Goal: Information Seeking & Learning: Find specific fact

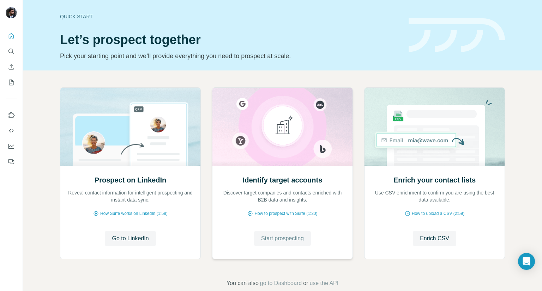
click at [282, 236] on span "Start prospecting" at bounding box center [282, 239] width 43 height 8
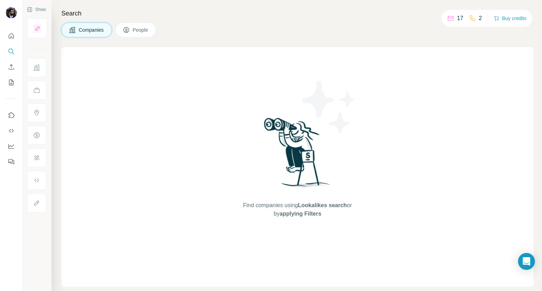
click at [69, 32] on icon at bounding box center [72, 29] width 7 height 7
click at [109, 29] on button "Companies" at bounding box center [86, 30] width 50 height 15
click at [156, 26] on button "People" at bounding box center [135, 30] width 41 height 15
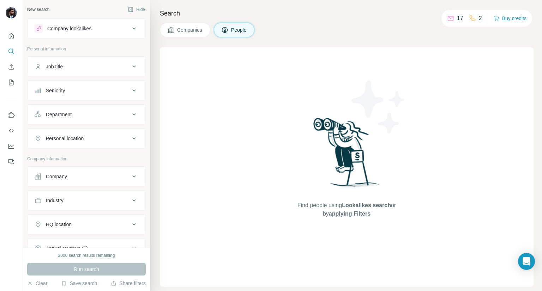
click at [84, 67] on div "Job title" at bounding box center [82, 66] width 95 height 7
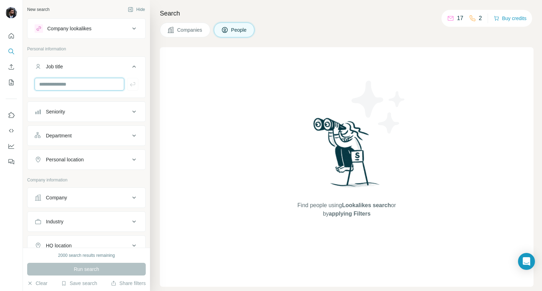
click at [86, 86] on input "text" at bounding box center [80, 84] width 90 height 13
paste input "**********"
drag, startPoint x: 65, startPoint y: 84, endPoint x: 184, endPoint y: 86, distance: 119.3
click at [183, 86] on div "**********" at bounding box center [282, 145] width 519 height 291
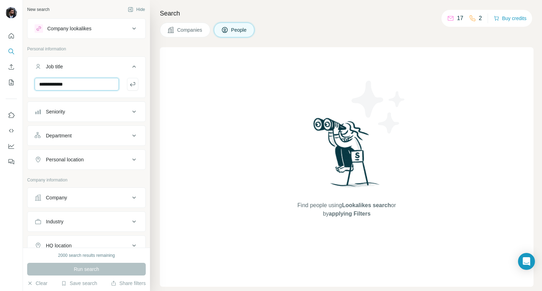
scroll to position [0, 0]
type input "**********"
click at [80, 165] on button "Personal location" at bounding box center [87, 159] width 118 height 17
click at [80, 173] on input "text" at bounding box center [87, 177] width 104 height 13
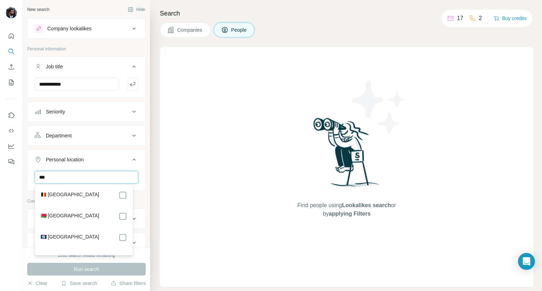
type input "***"
click at [101, 185] on div "🇧🇪 [GEOGRAPHIC_DATA] 🇧🇾 [GEOGRAPHIC_DATA] 🇧🇿 [GEOGRAPHIC_DATA]" at bounding box center [84, 220] width 98 height 71
click at [105, 195] on div "🇧🇪 [GEOGRAPHIC_DATA]" at bounding box center [84, 195] width 86 height 8
click at [126, 196] on icon at bounding box center [123, 195] width 8 height 8
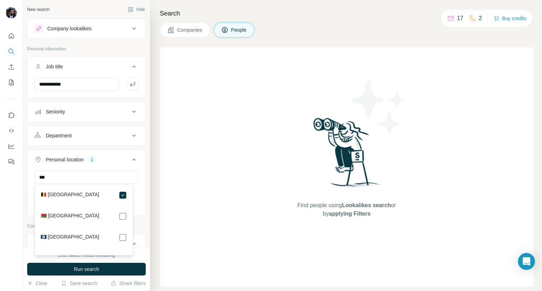
click at [153, 192] on div "Search Companies People Find people using Lookalikes search or by applying Filt…" at bounding box center [346, 145] width 392 height 291
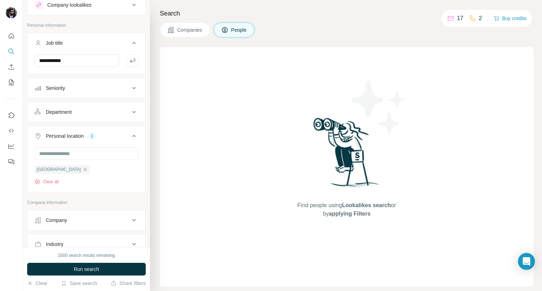
scroll to position [35, 0]
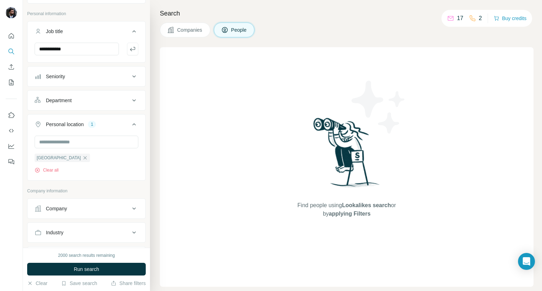
click at [102, 206] on div "Company" at bounding box center [82, 208] width 95 height 7
click at [86, 241] on input "text" at bounding box center [87, 240] width 104 height 13
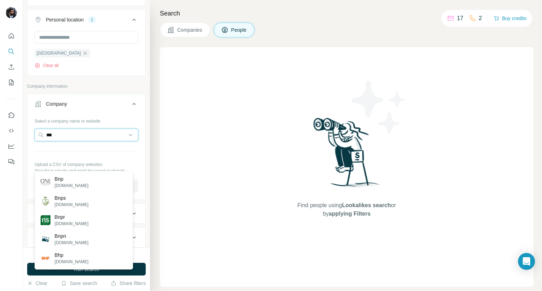
scroll to position [141, 0]
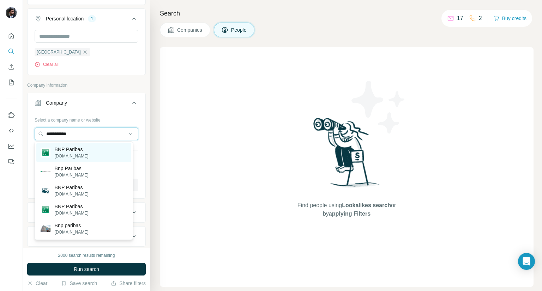
type input "**********"
click at [97, 148] on div "BNP Paribas [DOMAIN_NAME]" at bounding box center [83, 152] width 95 height 19
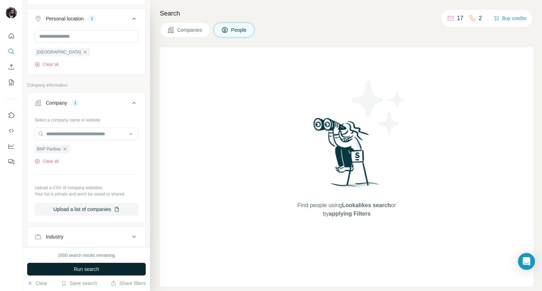
click at [112, 271] on button "Run search" at bounding box center [86, 269] width 119 height 13
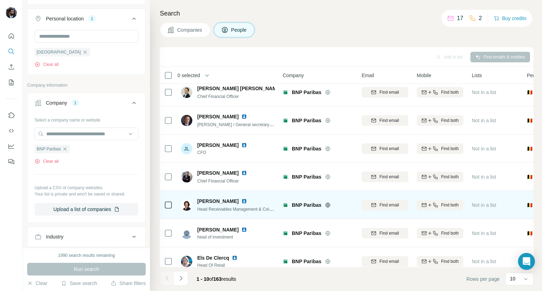
scroll to position [102, 0]
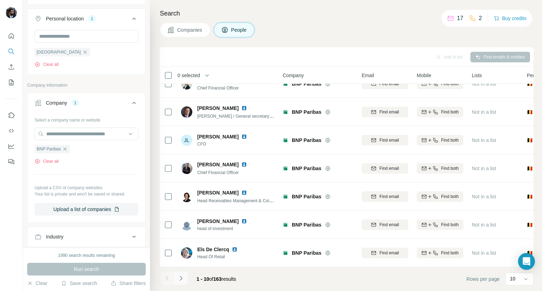
click at [179, 278] on icon "Navigate to next page" at bounding box center [180, 278] width 7 height 7
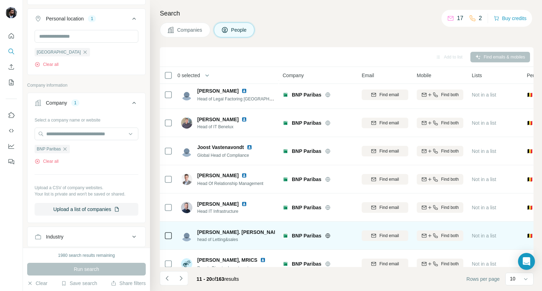
scroll to position [0, 0]
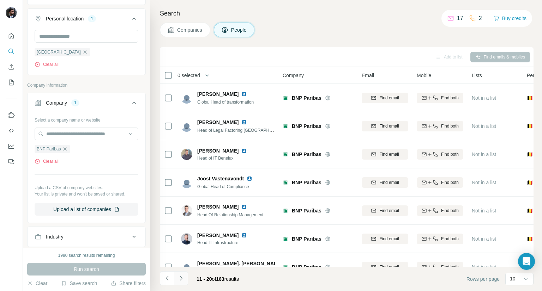
click at [180, 279] on icon "Navigate to next page" at bounding box center [180, 278] width 7 height 7
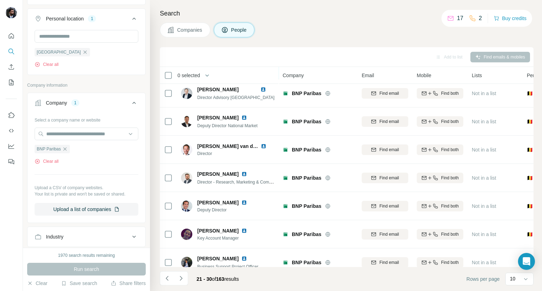
scroll to position [102, 0]
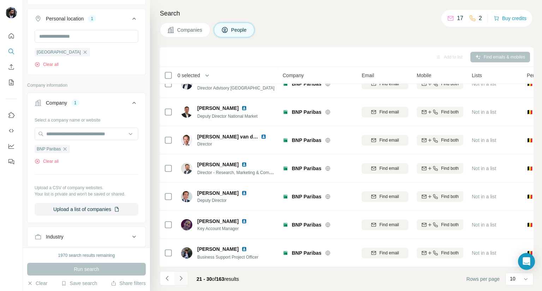
click at [182, 278] on icon "Navigate to next page" at bounding box center [181, 278] width 2 height 5
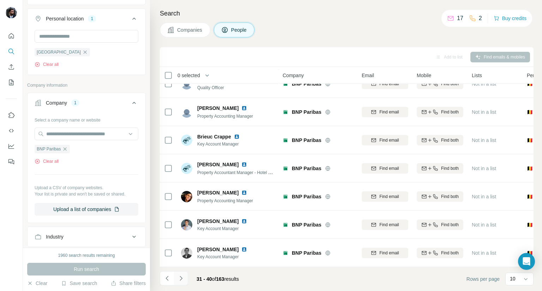
click at [178, 285] on button "Navigate to next page" at bounding box center [181, 279] width 14 height 14
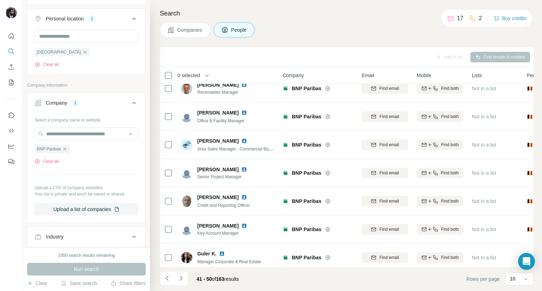
scroll to position [0, 0]
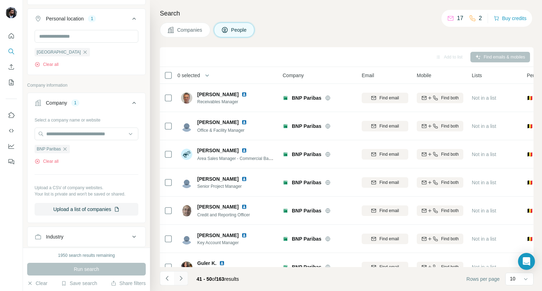
click at [185, 280] on button "Navigate to next page" at bounding box center [181, 279] width 14 height 14
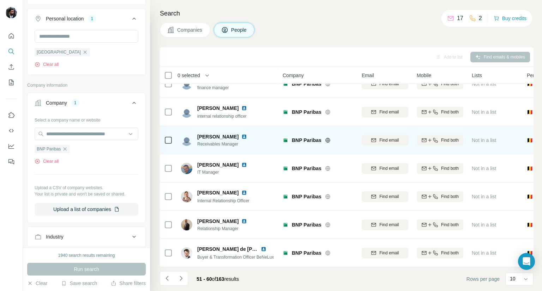
scroll to position [102, 0]
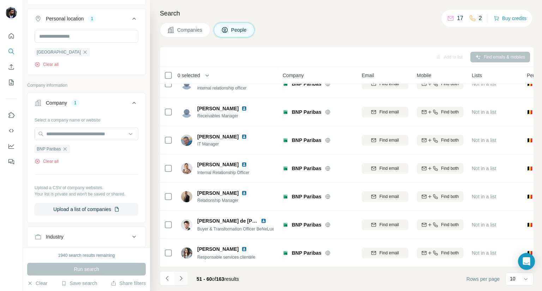
click at [182, 277] on icon "Navigate to next page" at bounding box center [180, 278] width 7 height 7
click at [180, 279] on icon "Navigate to next page" at bounding box center [180, 278] width 7 height 7
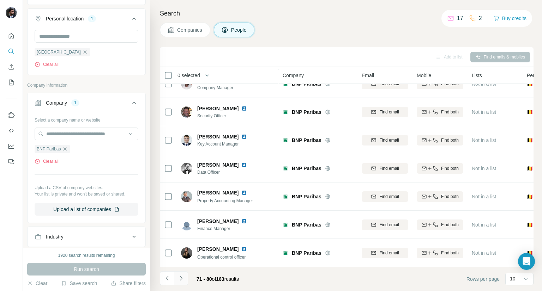
click at [183, 280] on icon "Navigate to next page" at bounding box center [180, 278] width 7 height 7
click at [178, 280] on icon "Navigate to next page" at bounding box center [180, 278] width 7 height 7
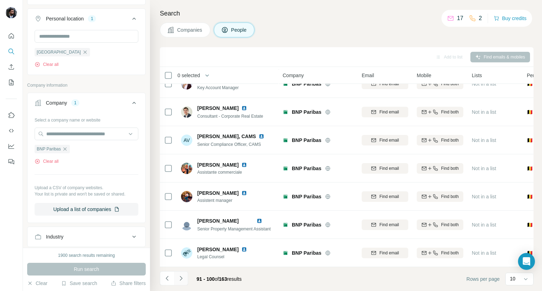
click at [185, 278] on button "Navigate to next page" at bounding box center [181, 279] width 14 height 14
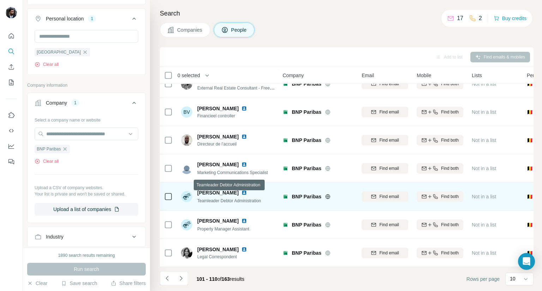
scroll to position [0, 0]
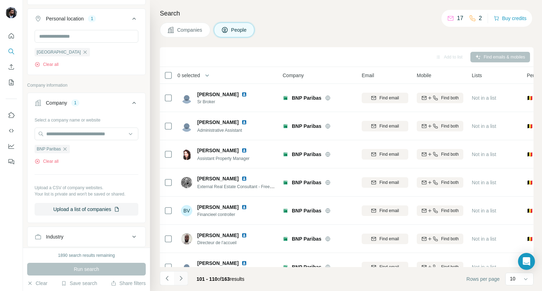
click at [186, 279] on button "Navigate to next page" at bounding box center [181, 279] width 14 height 14
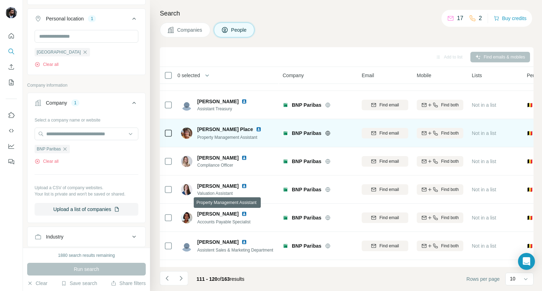
scroll to position [102, 0]
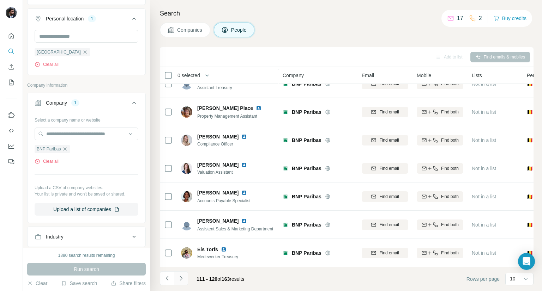
click at [185, 279] on button "Navigate to next page" at bounding box center [181, 279] width 14 height 14
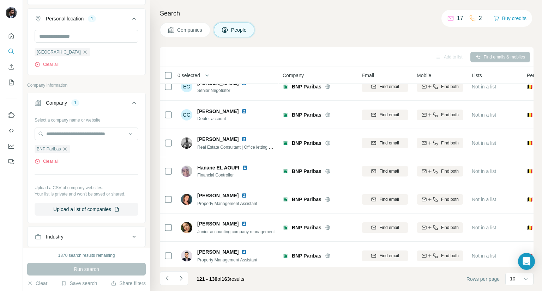
scroll to position [0, 0]
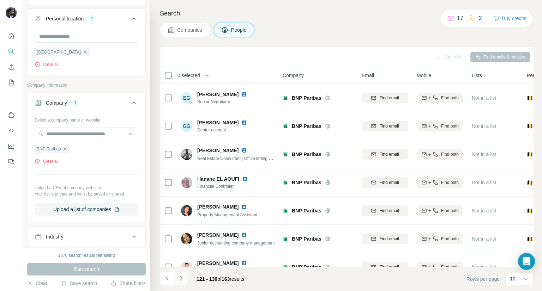
click at [185, 279] on button "Navigate to next page" at bounding box center [181, 279] width 14 height 14
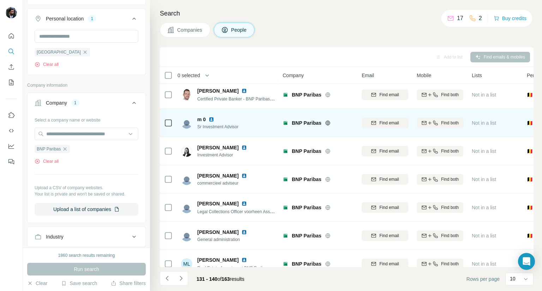
scroll to position [102, 0]
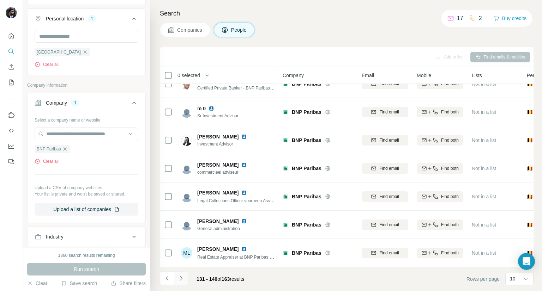
click at [185, 278] on button "Navigate to next page" at bounding box center [181, 279] width 14 height 14
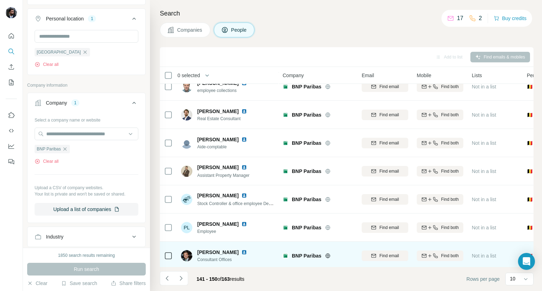
scroll to position [0, 0]
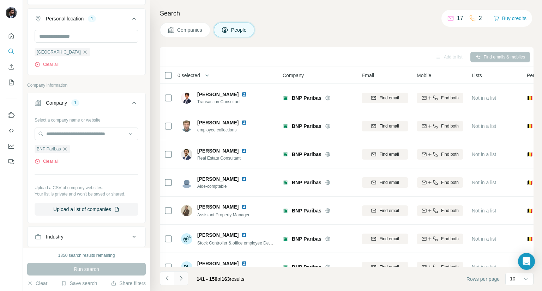
click at [178, 273] on button "Navigate to next page" at bounding box center [181, 279] width 14 height 14
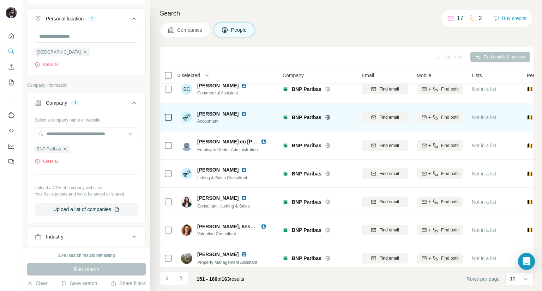
scroll to position [102, 0]
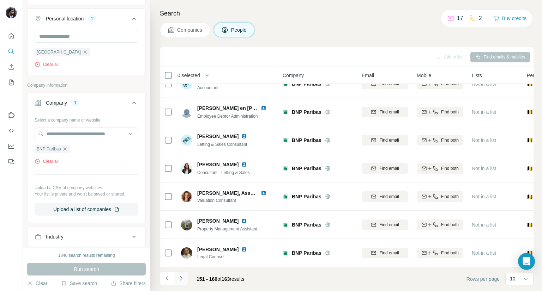
click at [181, 282] on icon "Navigate to next page" at bounding box center [180, 278] width 7 height 7
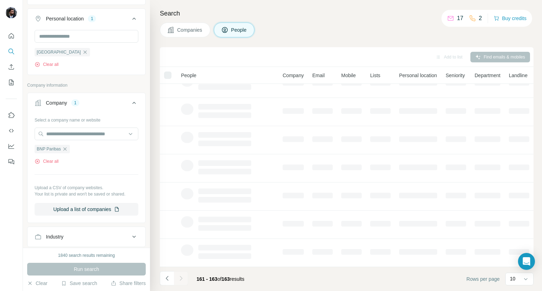
scroll to position [0, 0]
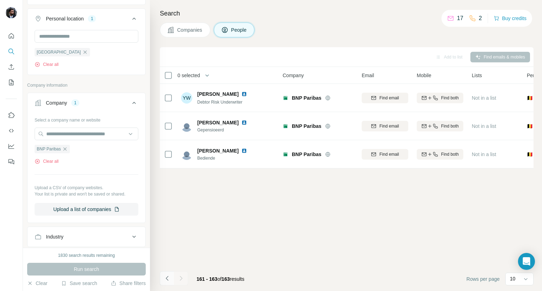
click at [169, 278] on icon "Navigate to previous page" at bounding box center [167, 278] width 7 height 7
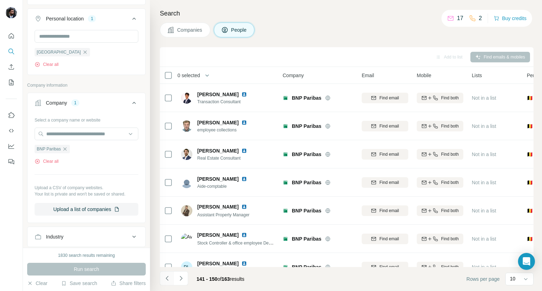
click at [169, 278] on icon "Navigate to previous page" at bounding box center [167, 278] width 7 height 7
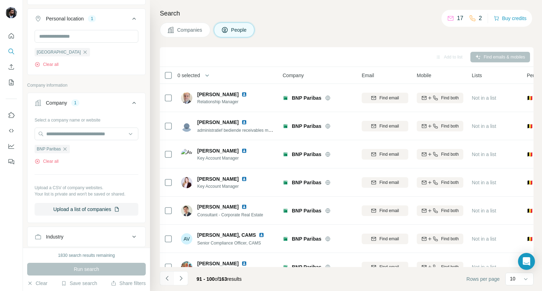
click at [169, 278] on icon "Navigate to previous page" at bounding box center [167, 278] width 7 height 7
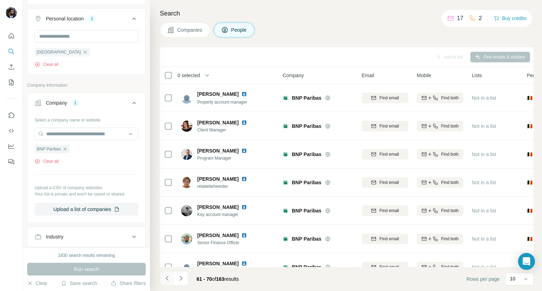
click at [169, 278] on icon "Navigate to previous page" at bounding box center [167, 278] width 7 height 7
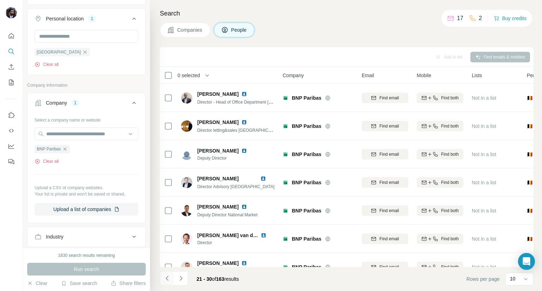
click at [169, 278] on icon "Navigate to previous page" at bounding box center [167, 278] width 7 height 7
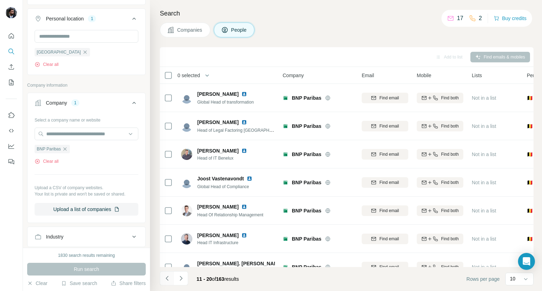
click at [169, 277] on icon "Navigate to previous page" at bounding box center [167, 278] width 7 height 7
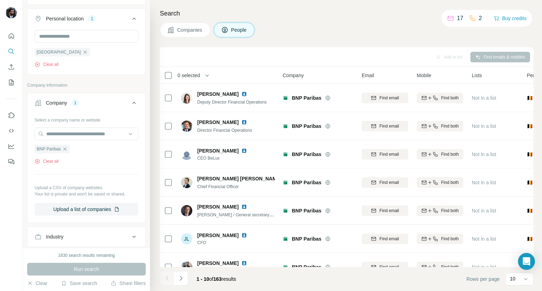
click at [169, 277] on div at bounding box center [167, 279] width 14 height 14
click at [180, 277] on icon "Navigate to next page" at bounding box center [181, 278] width 2 height 5
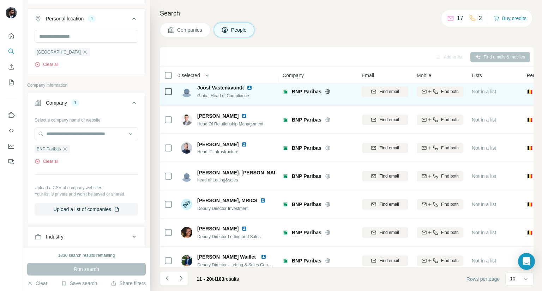
scroll to position [102, 0]
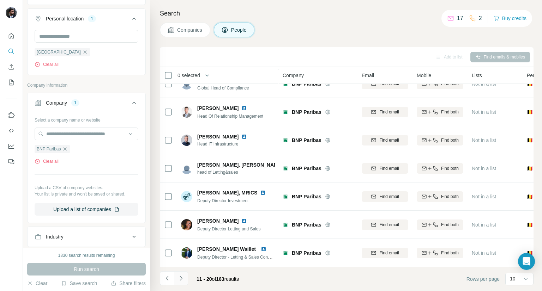
click at [187, 277] on button "Navigate to next page" at bounding box center [181, 279] width 14 height 14
